Goal: Information Seeking & Learning: Check status

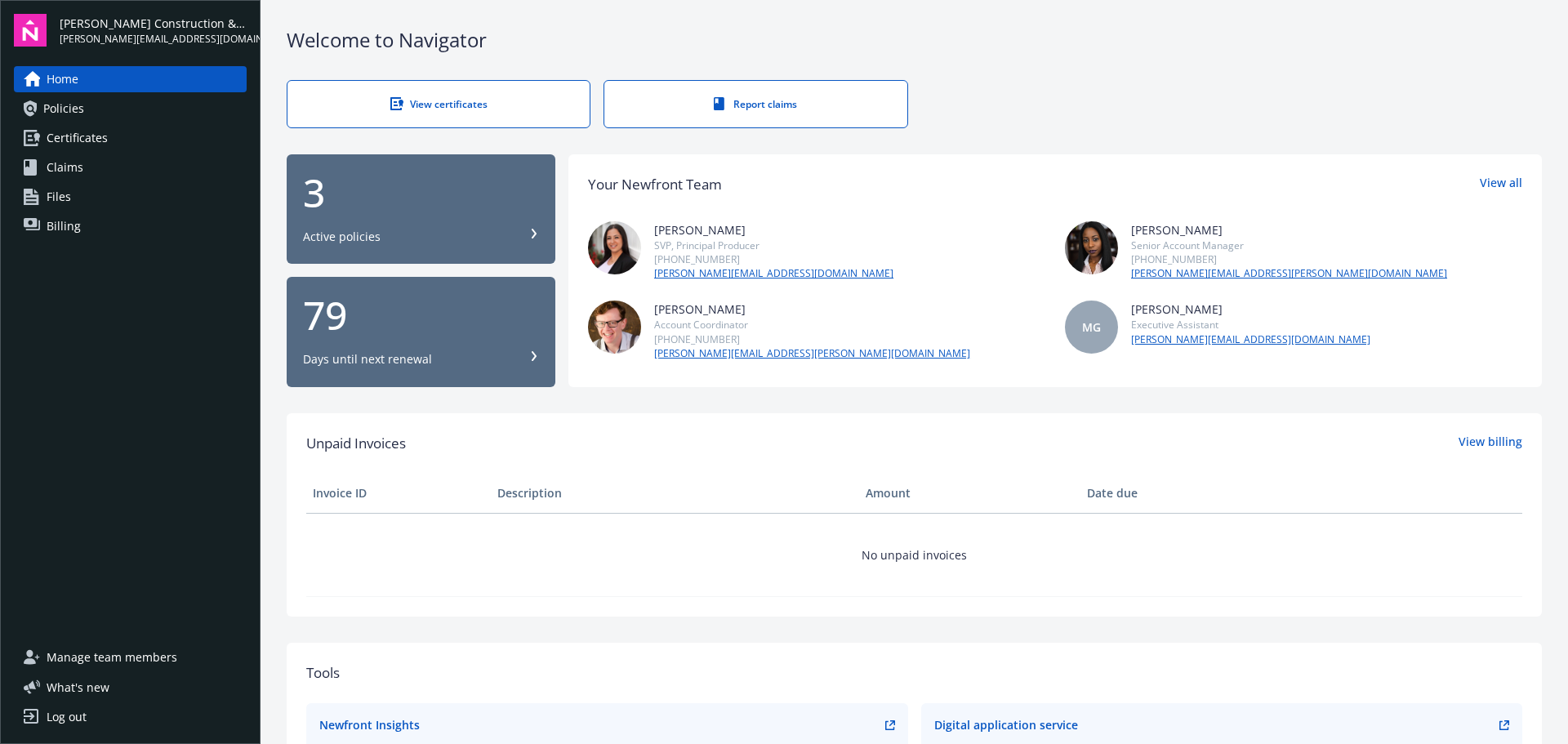
click at [474, 105] on div "View certificates" at bounding box center [438, 103] width 237 height 14
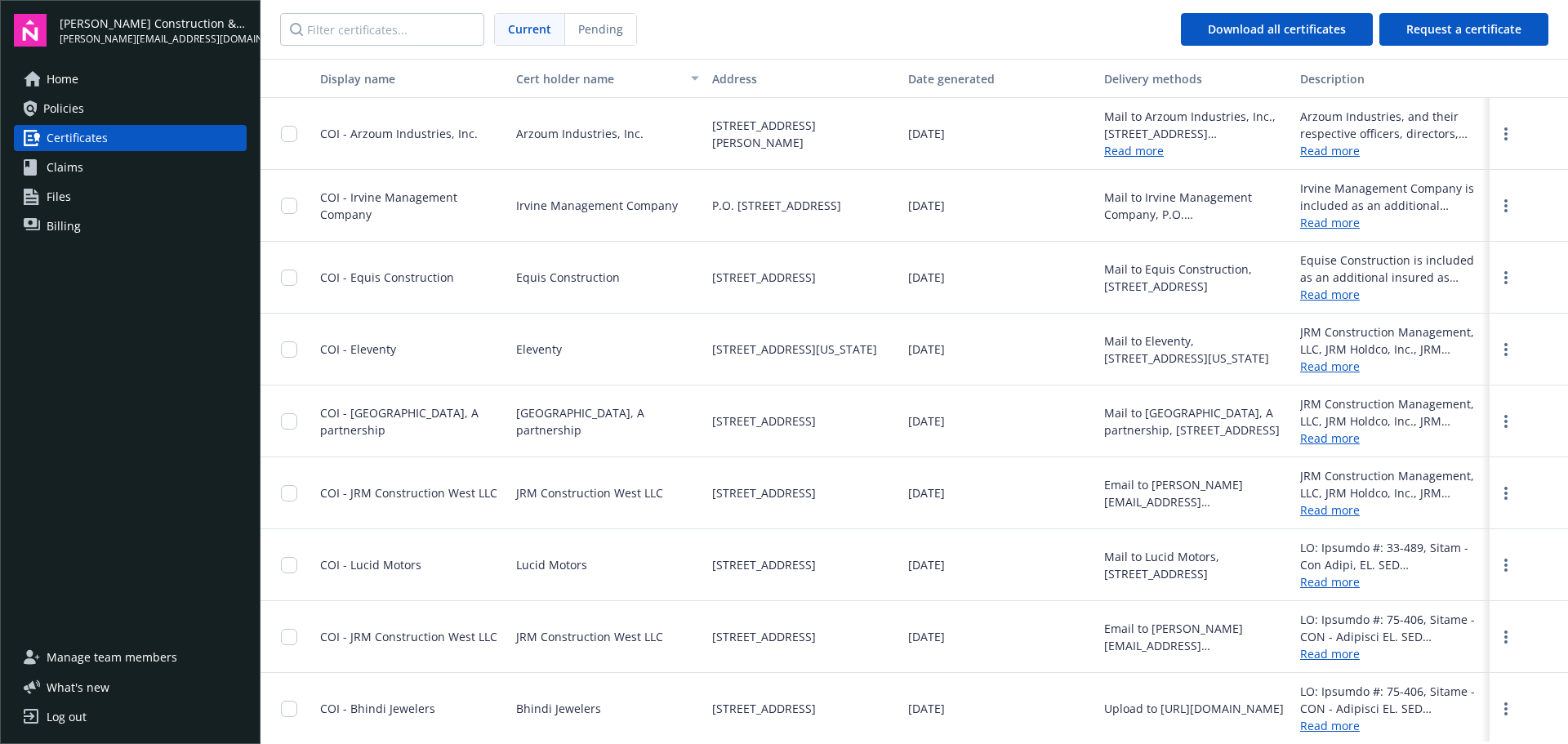
click at [73, 78] on span "Home" at bounding box center [62, 79] width 32 height 26
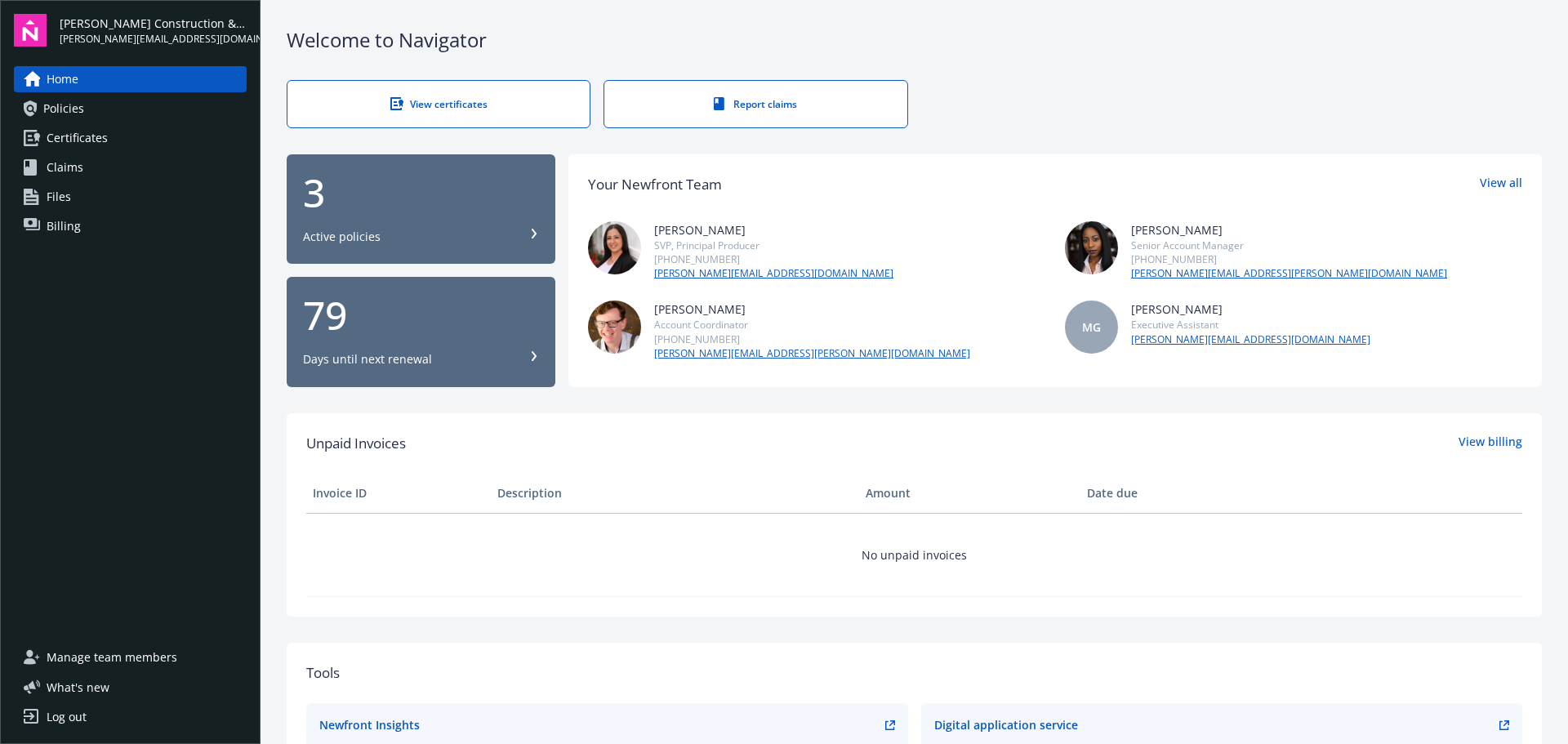
click at [131, 32] on span "[PERSON_NAME][EMAIL_ADDRESS][DOMAIN_NAME]" at bounding box center [153, 40] width 187 height 15
click at [1502, 182] on link "View all" at bounding box center [1502, 185] width 42 height 21
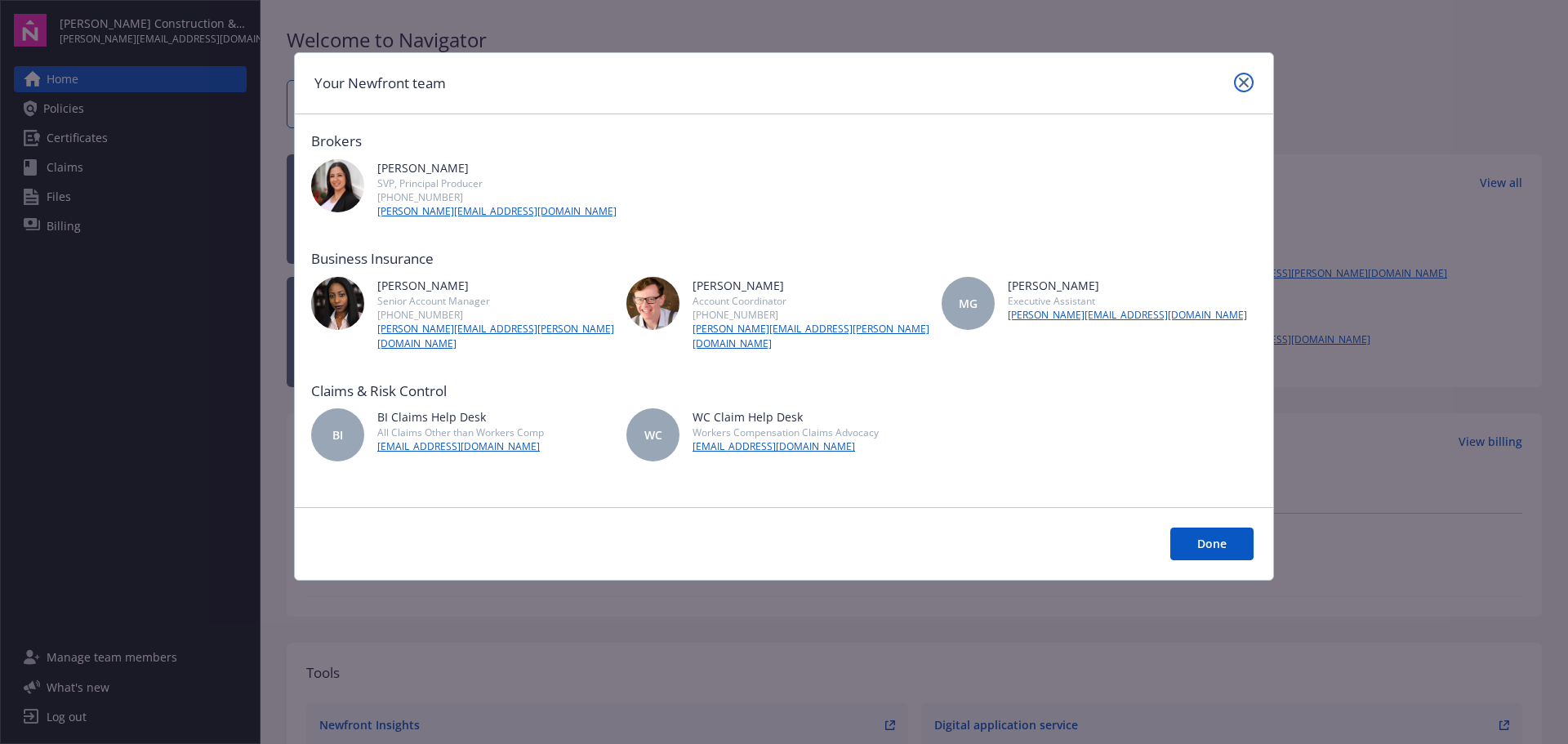
click at [1249, 85] on link "close" at bounding box center [1243, 82] width 19 height 19
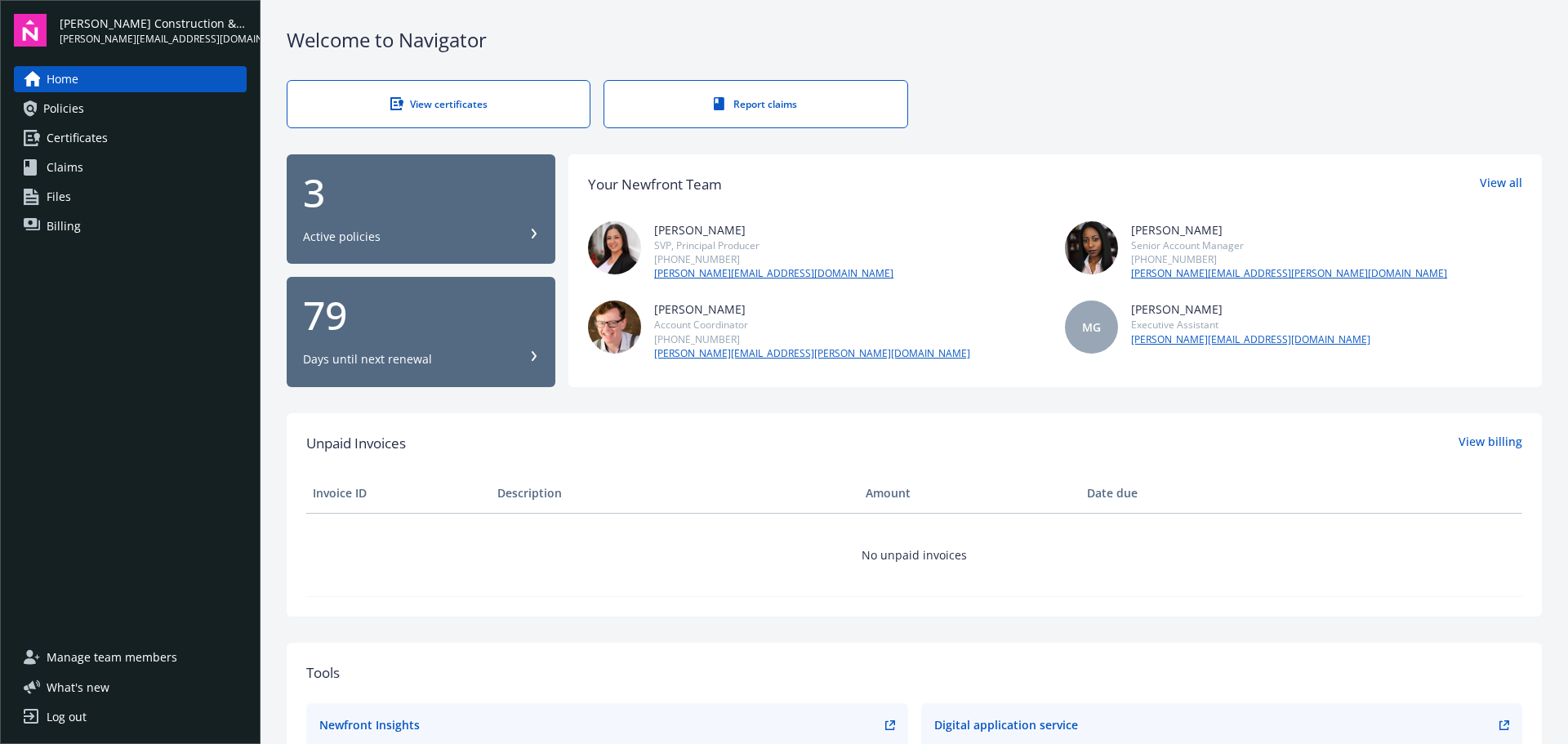
click at [61, 160] on span "Claims" at bounding box center [65, 167] width 37 height 26
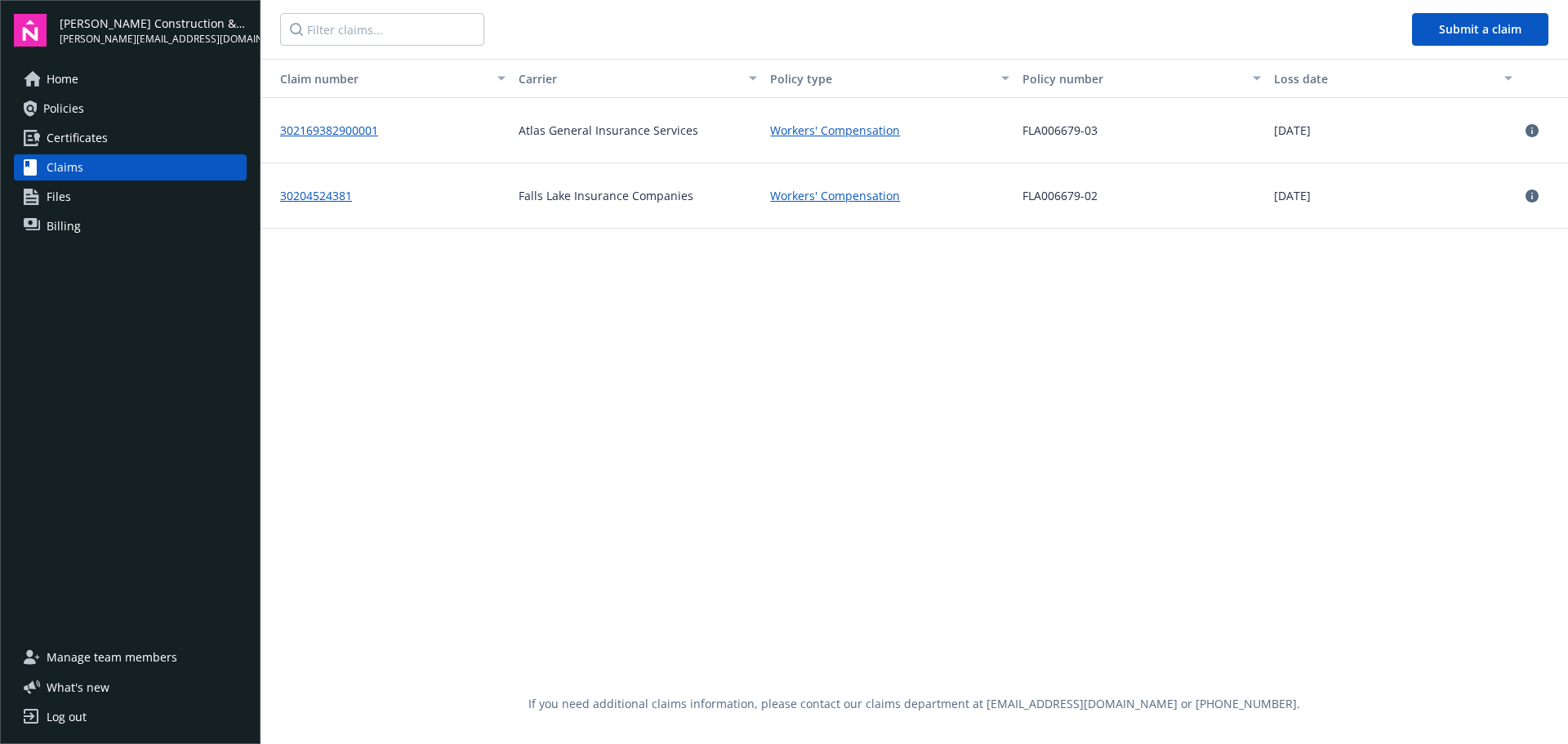
click at [317, 128] on link "302169382900001" at bounding box center [329, 130] width 98 height 16
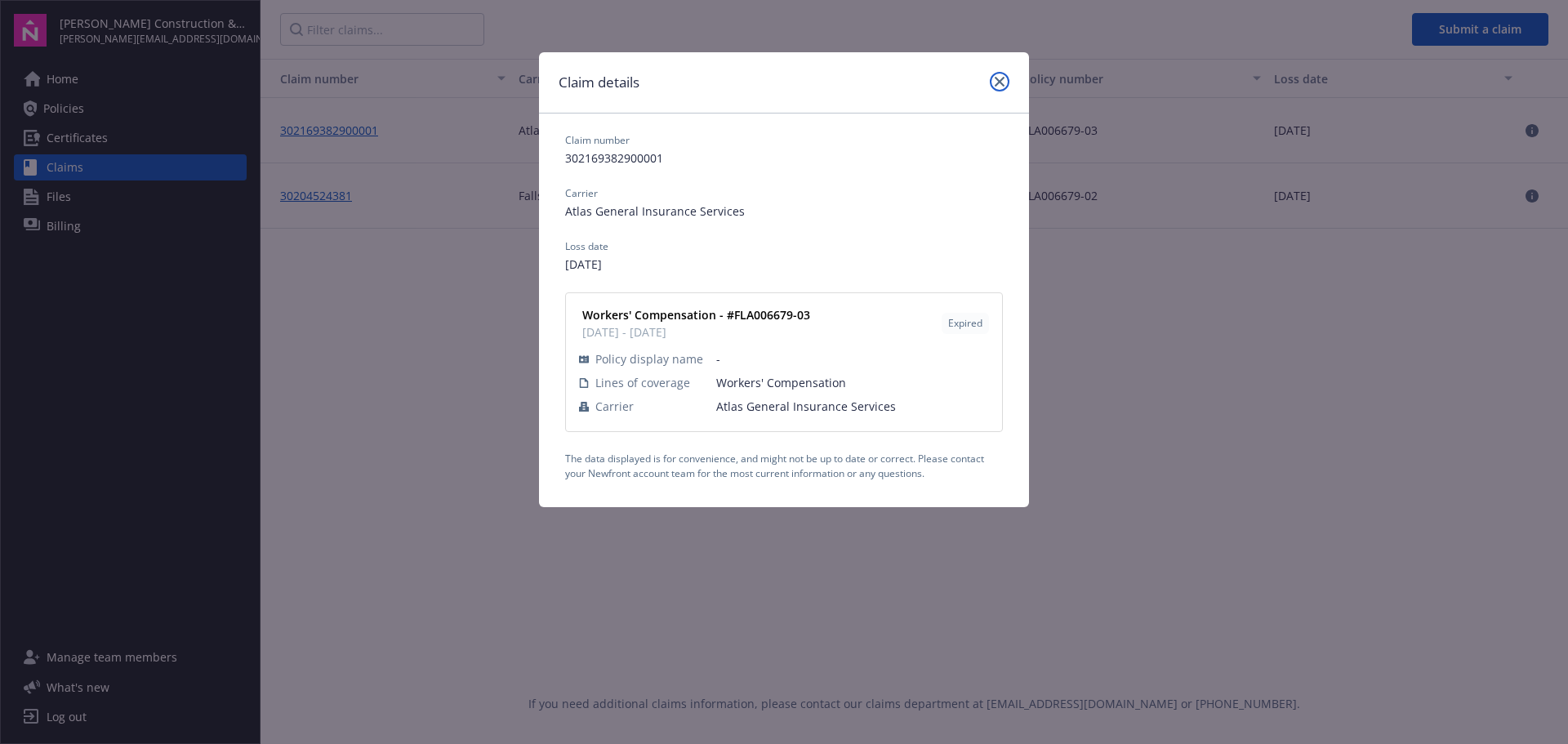
click at [997, 81] on icon "close" at bounding box center [999, 81] width 10 height 10
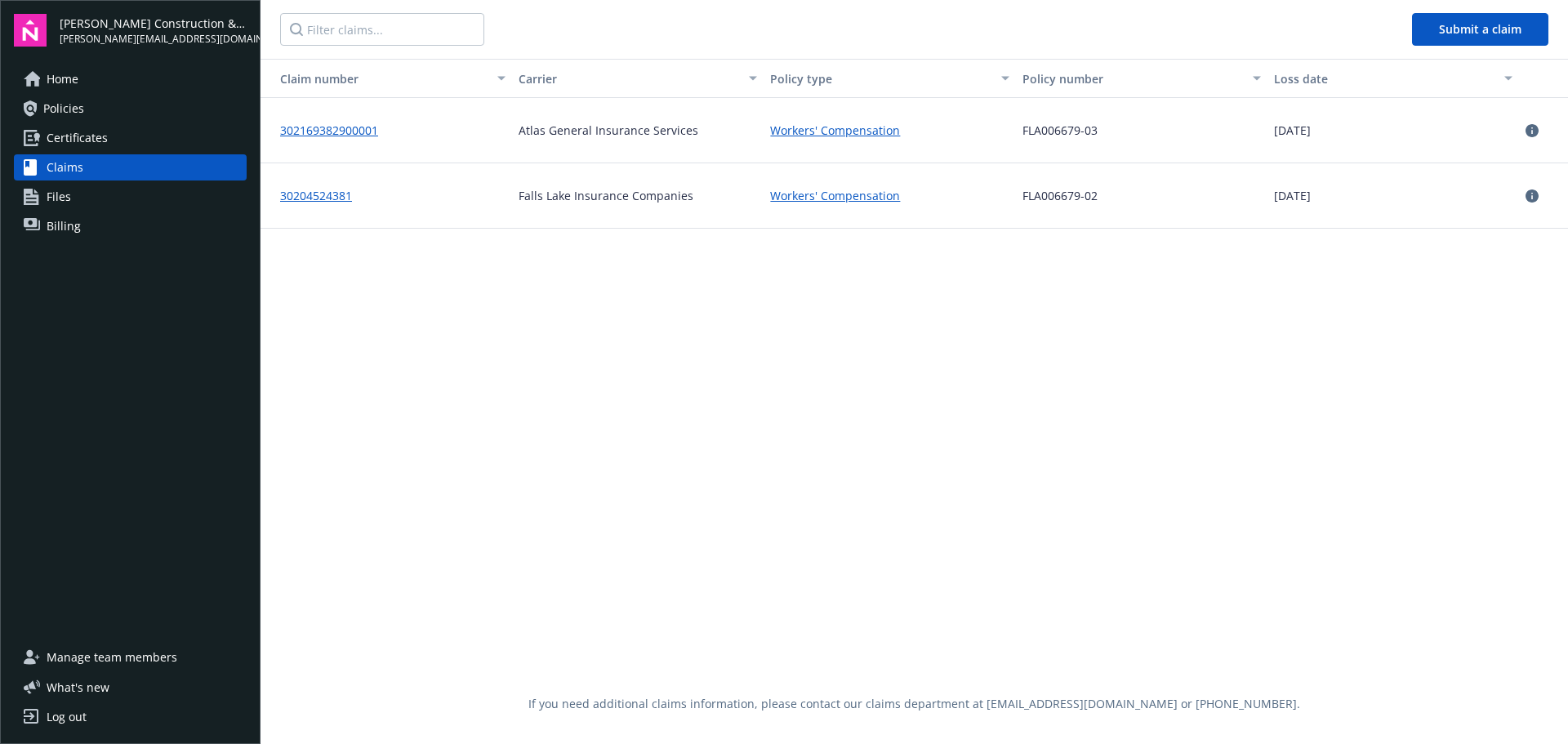
click at [317, 191] on link "30204524381" at bounding box center [317, 196] width 72 height 16
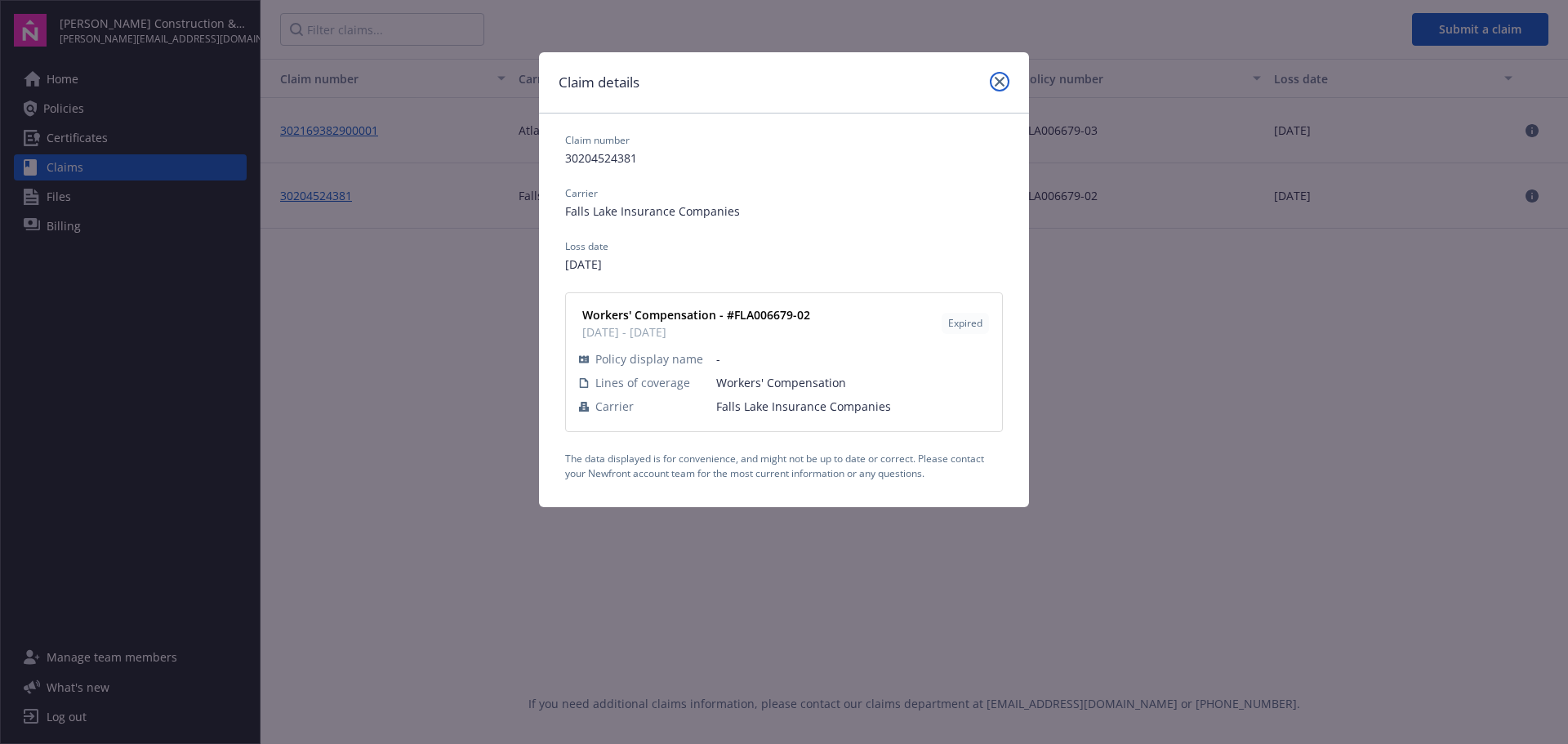
click at [999, 85] on icon "close" at bounding box center [999, 81] width 10 height 10
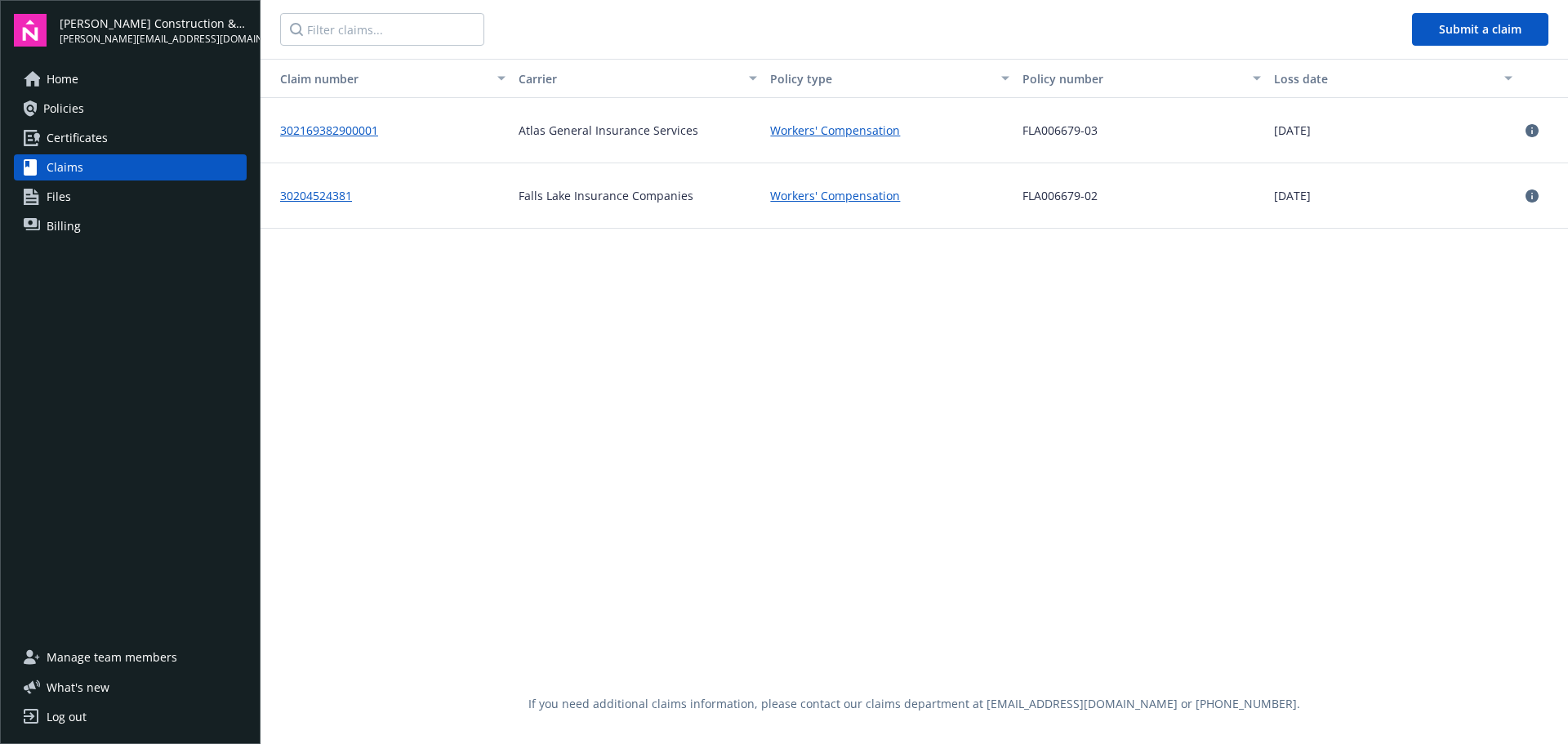
click at [49, 195] on span "Files" at bounding box center [58, 197] width 25 height 26
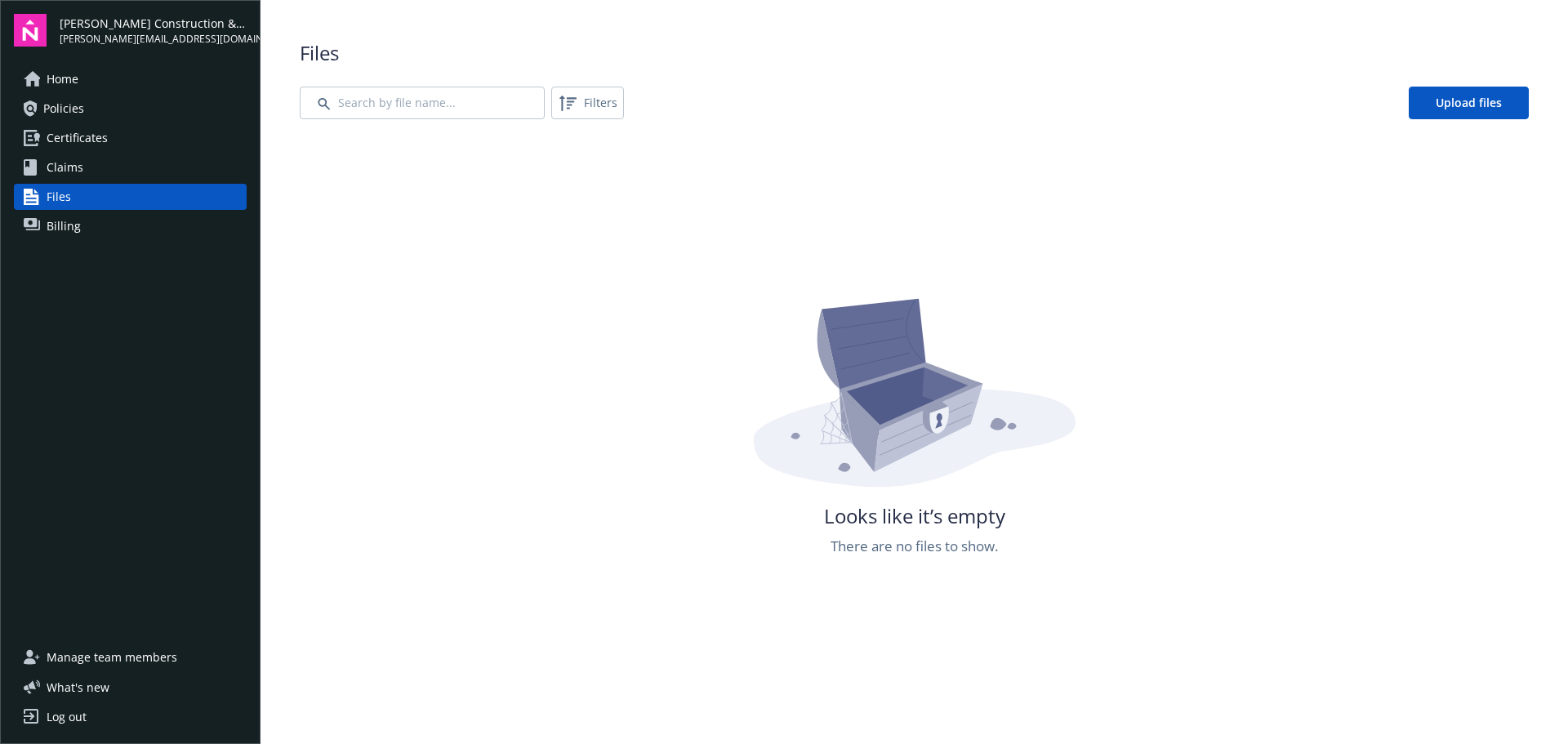
click at [48, 221] on span "Billing" at bounding box center [63, 226] width 34 height 26
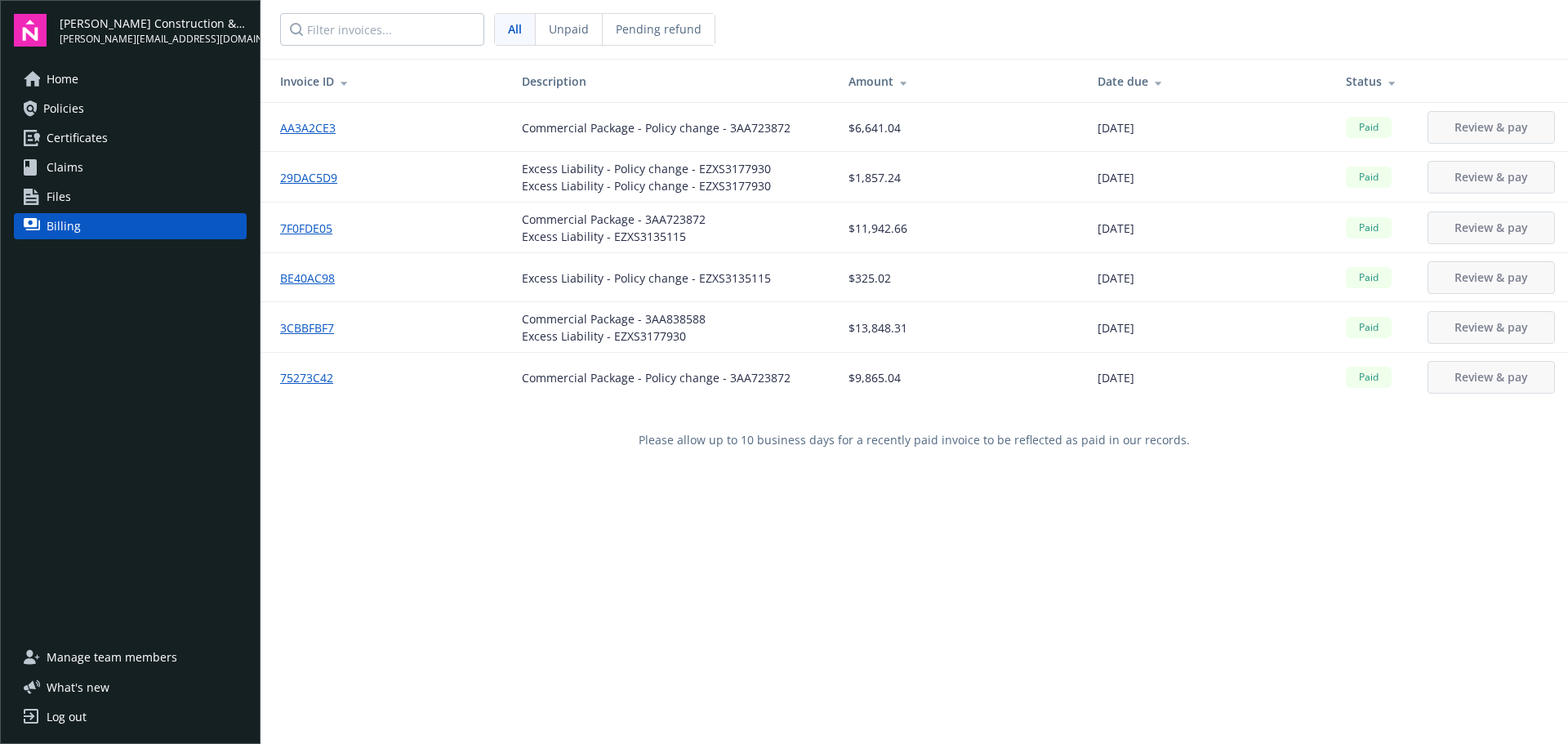
click at [75, 114] on span "Policies" at bounding box center [64, 109] width 41 height 26
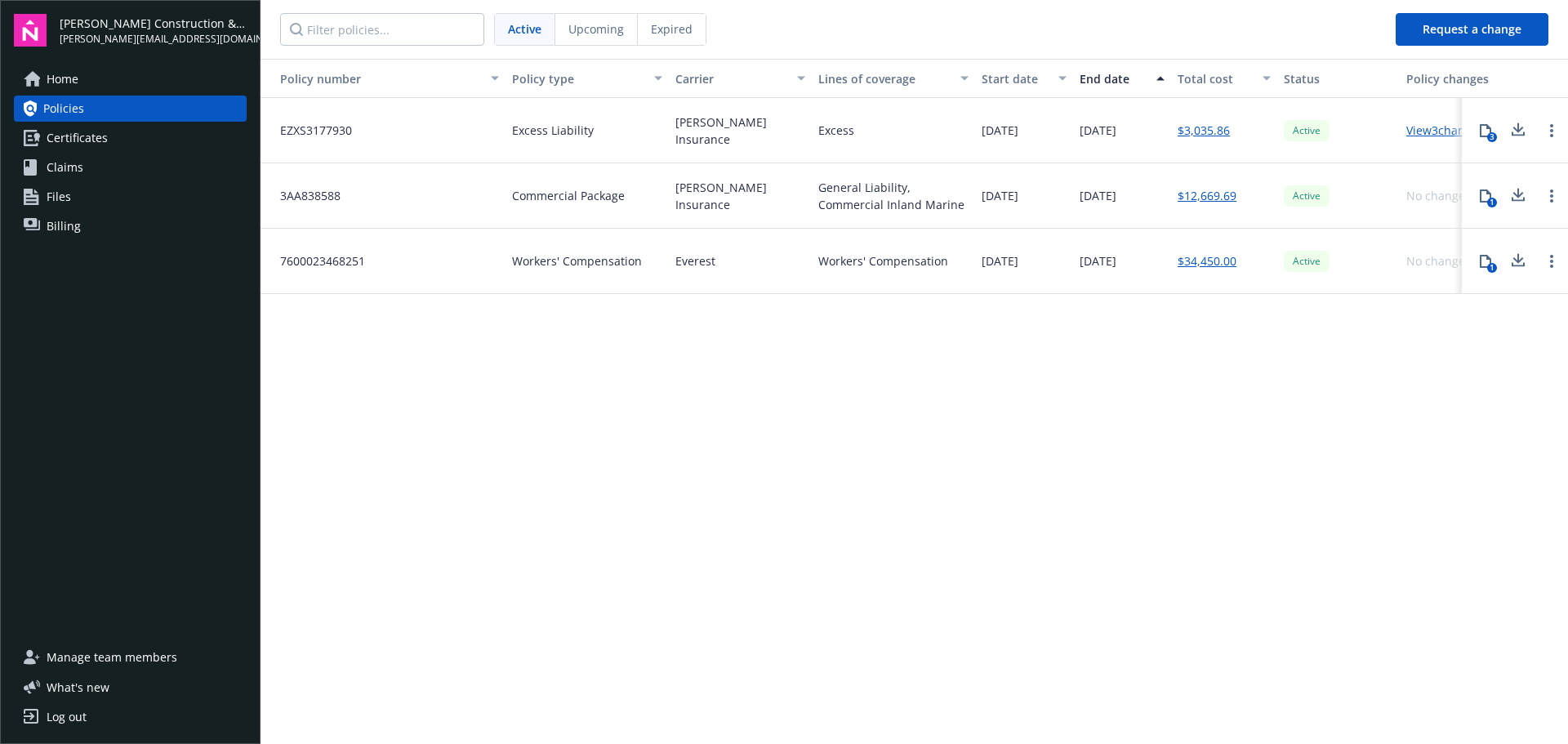
click at [71, 82] on span "Home" at bounding box center [62, 79] width 32 height 26
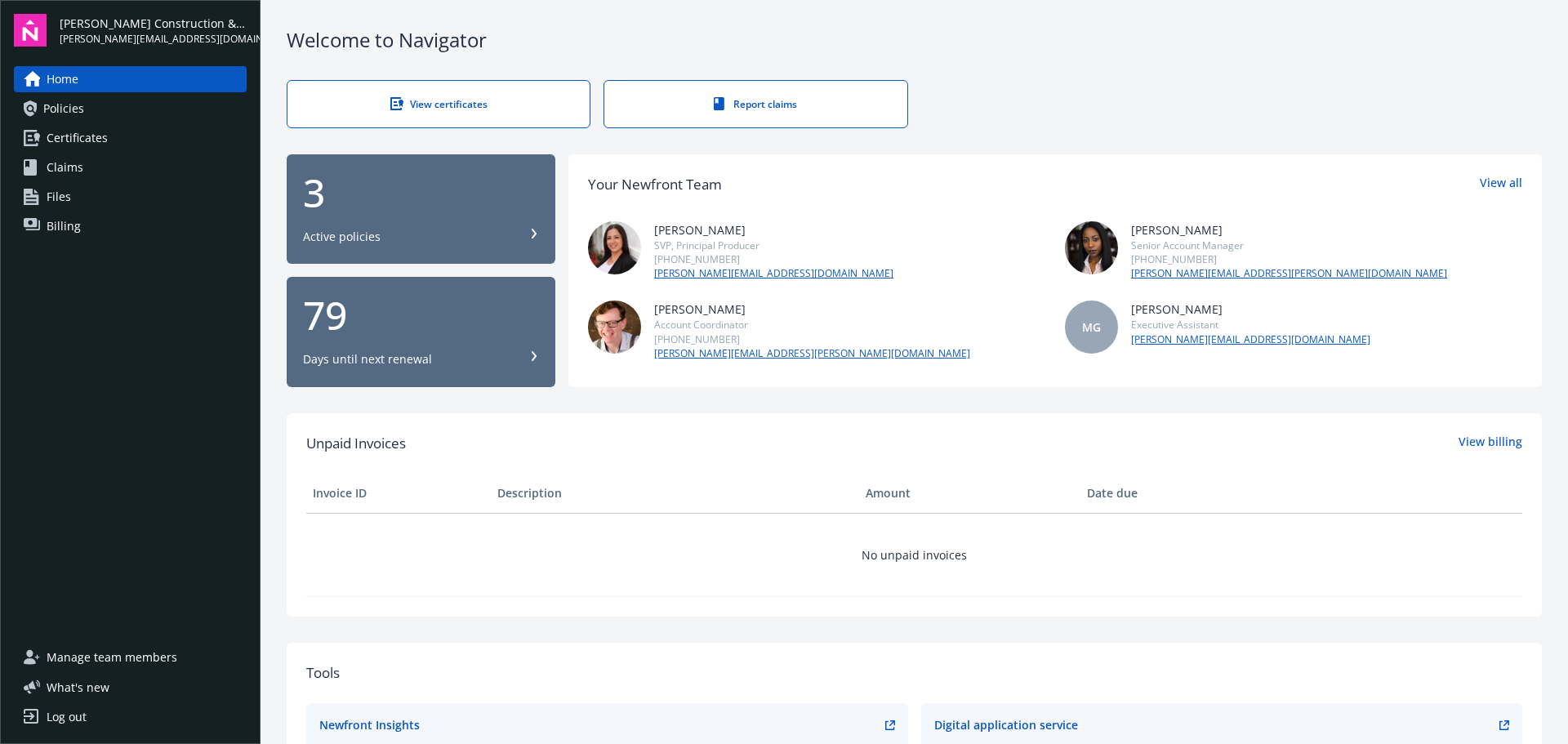
click at [110, 29] on span "[PERSON_NAME] Construction & Development, Inc." at bounding box center [153, 23] width 187 height 18
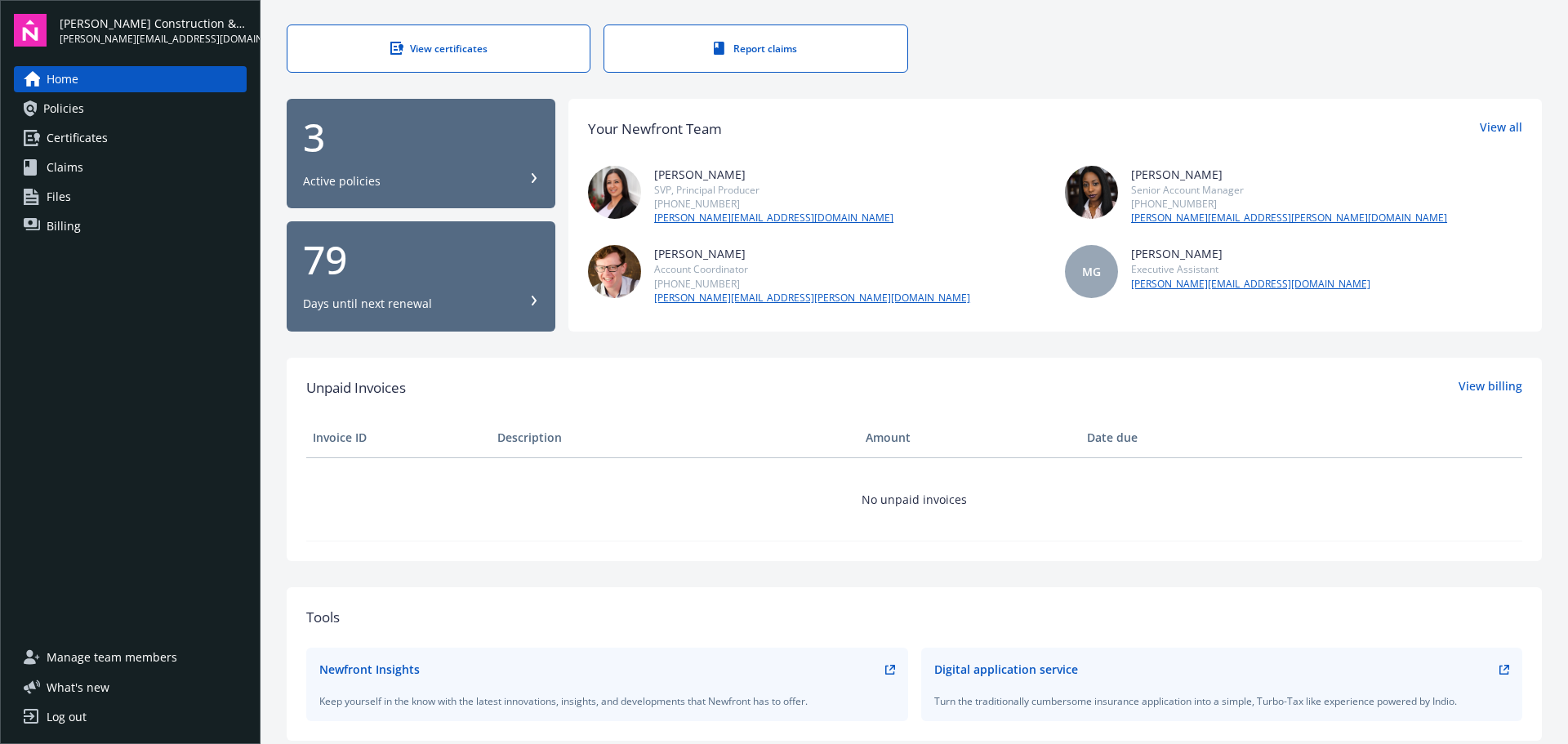
scroll to position [54, 0]
